Goal: Check status

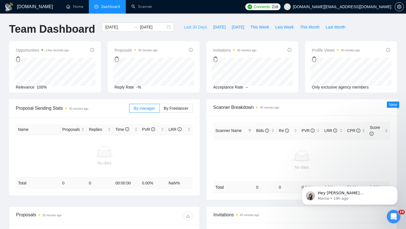
click at [188, 26] on span "Last 30 Days" at bounding box center [195, 27] width 23 height 6
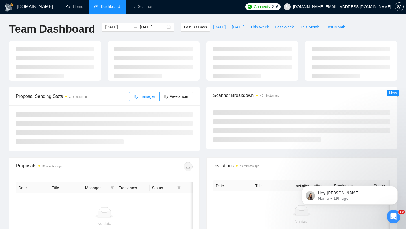
type input "[DATE]"
click at [163, 27] on div "[DATE] [DATE]" at bounding box center [138, 27] width 72 height 9
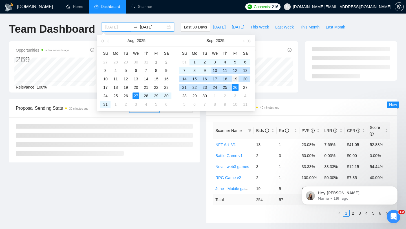
type input "[DATE]"
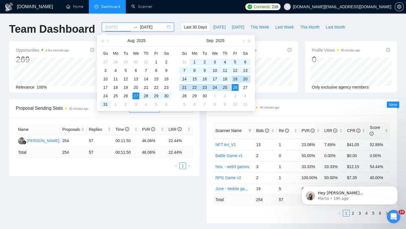
click at [236, 78] on div "19" at bounding box center [235, 79] width 7 height 7
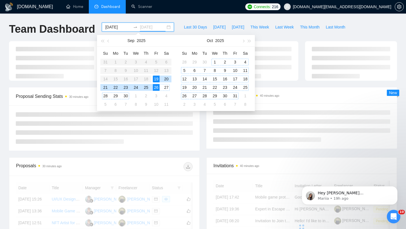
type input "[DATE]"
click at [202, 124] on div "Proposal Sending Stats 30 minutes ago By manager By Freelancer" at bounding box center [104, 118] width 197 height 63
